Goal: Find specific page/section: Find specific page/section

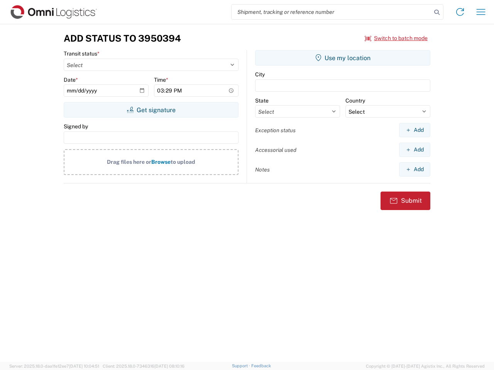
click at [331, 12] on input "search" at bounding box center [331, 12] width 200 height 15
click at [437, 12] on icon at bounding box center [436, 12] width 11 height 11
click at [460, 12] on icon at bounding box center [460, 12] width 12 height 12
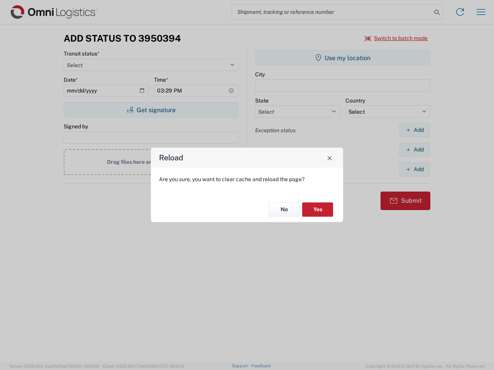
click at [481, 12] on div "Reload Are you sure, you want to clear cache and reload the page? No Yes" at bounding box center [247, 185] width 494 height 370
click at [396, 38] on div "Reload Are you sure, you want to clear cache and reload the page? No Yes" at bounding box center [247, 185] width 494 height 370
click at [151, 110] on div "Reload Are you sure, you want to clear cache and reload the page? No Yes" at bounding box center [247, 185] width 494 height 370
click at [343, 58] on div "Reload Are you sure, you want to clear cache and reload the page? No Yes" at bounding box center [247, 185] width 494 height 370
click at [414, 130] on div "Reload Are you sure, you want to clear cache and reload the page? No Yes" at bounding box center [247, 185] width 494 height 370
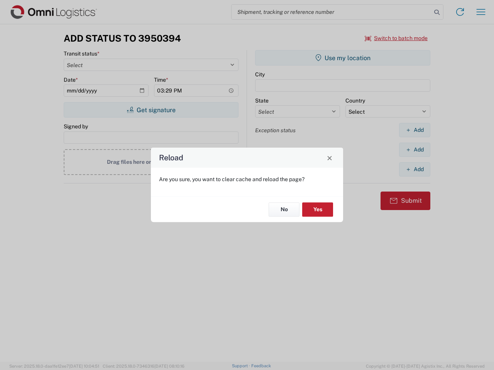
click at [414, 150] on div "Reload Are you sure, you want to clear cache and reload the page? No Yes" at bounding box center [247, 185] width 494 height 370
click at [414, 169] on div "Reload Are you sure, you want to clear cache and reload the page? No Yes" at bounding box center [247, 185] width 494 height 370
